Goal: Find specific page/section: Find specific page/section

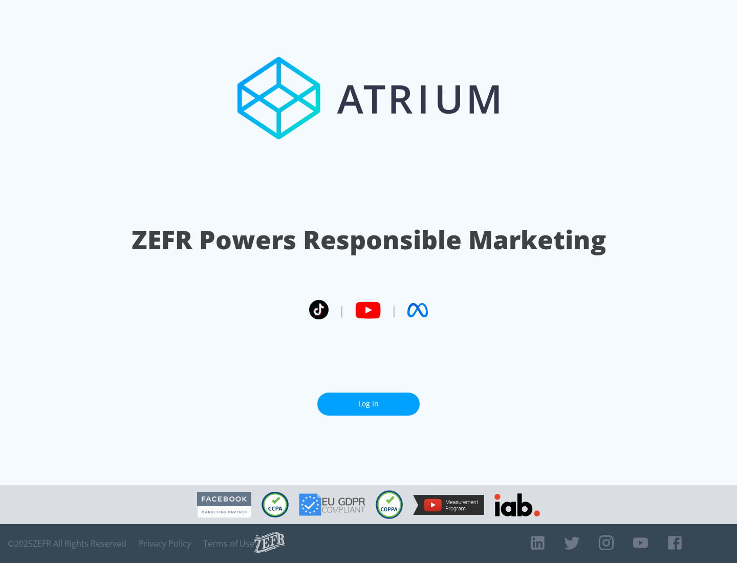
click at [369, 404] on link "Log In" at bounding box center [368, 404] width 102 height 23
